Goal: Information Seeking & Learning: Understand process/instructions

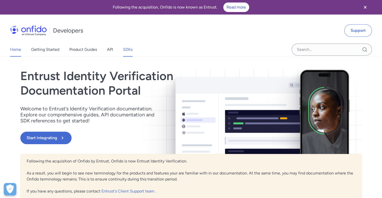
click at [126, 49] on link "SDKs" at bounding box center [128, 50] width 10 height 14
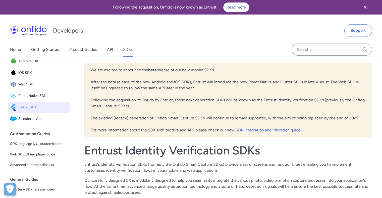
scroll to position [45, 0]
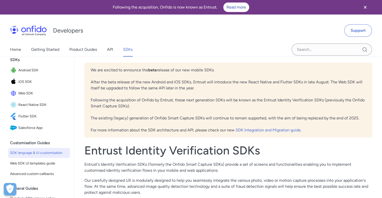
click at [33, 156] on span "SDK language & UI customisation" at bounding box center [39, 153] width 58 height 6
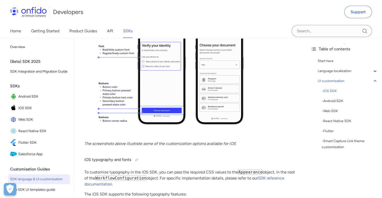
scroll to position [1355, 0]
